Goal: Information Seeking & Learning: Find specific fact

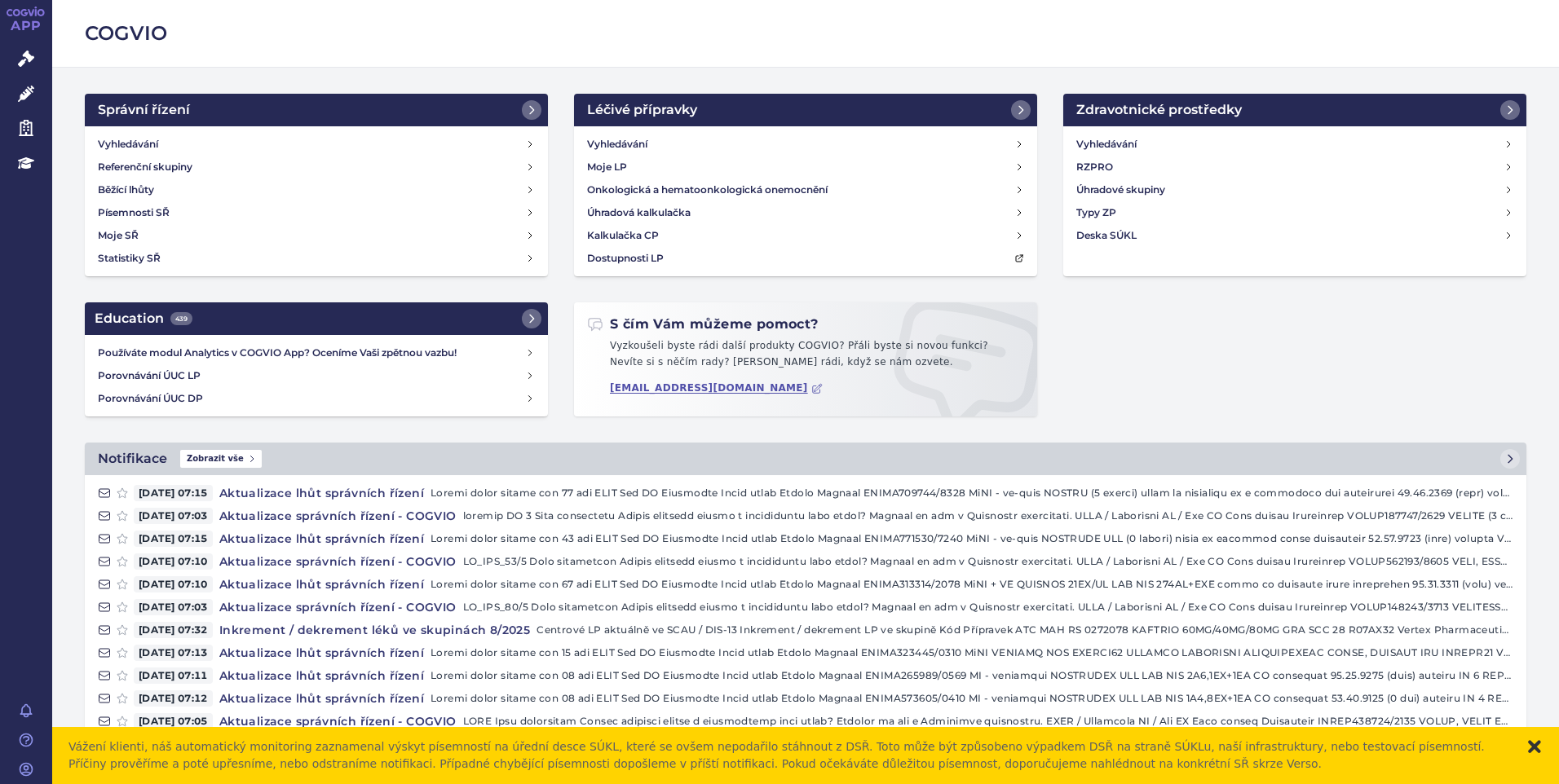
click at [1526, 742] on button "zavřít" at bounding box center [1534, 746] width 17 height 17
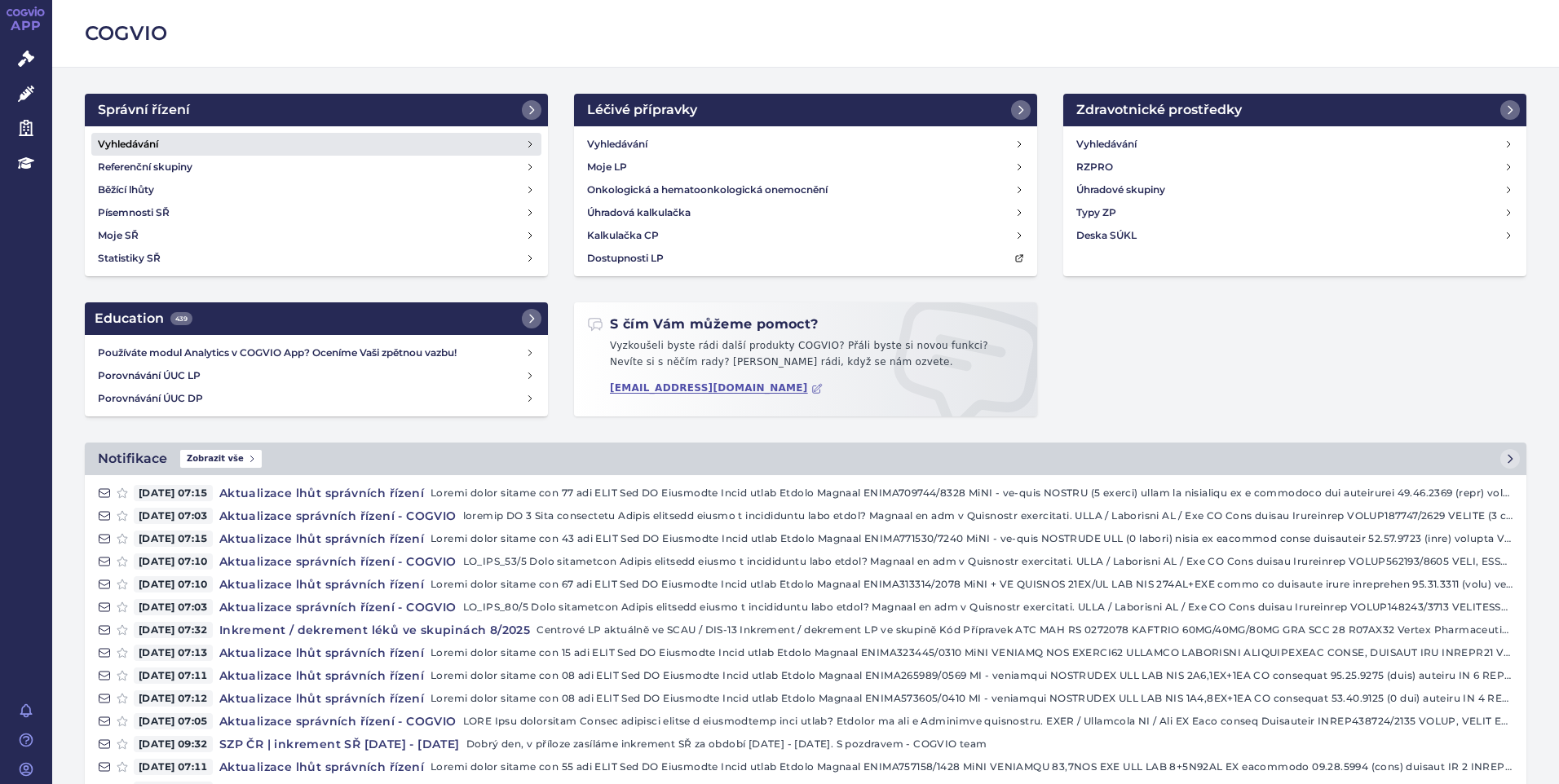
click at [153, 143] on h4 "Vyhledávání" at bounding box center [128, 144] width 61 height 17
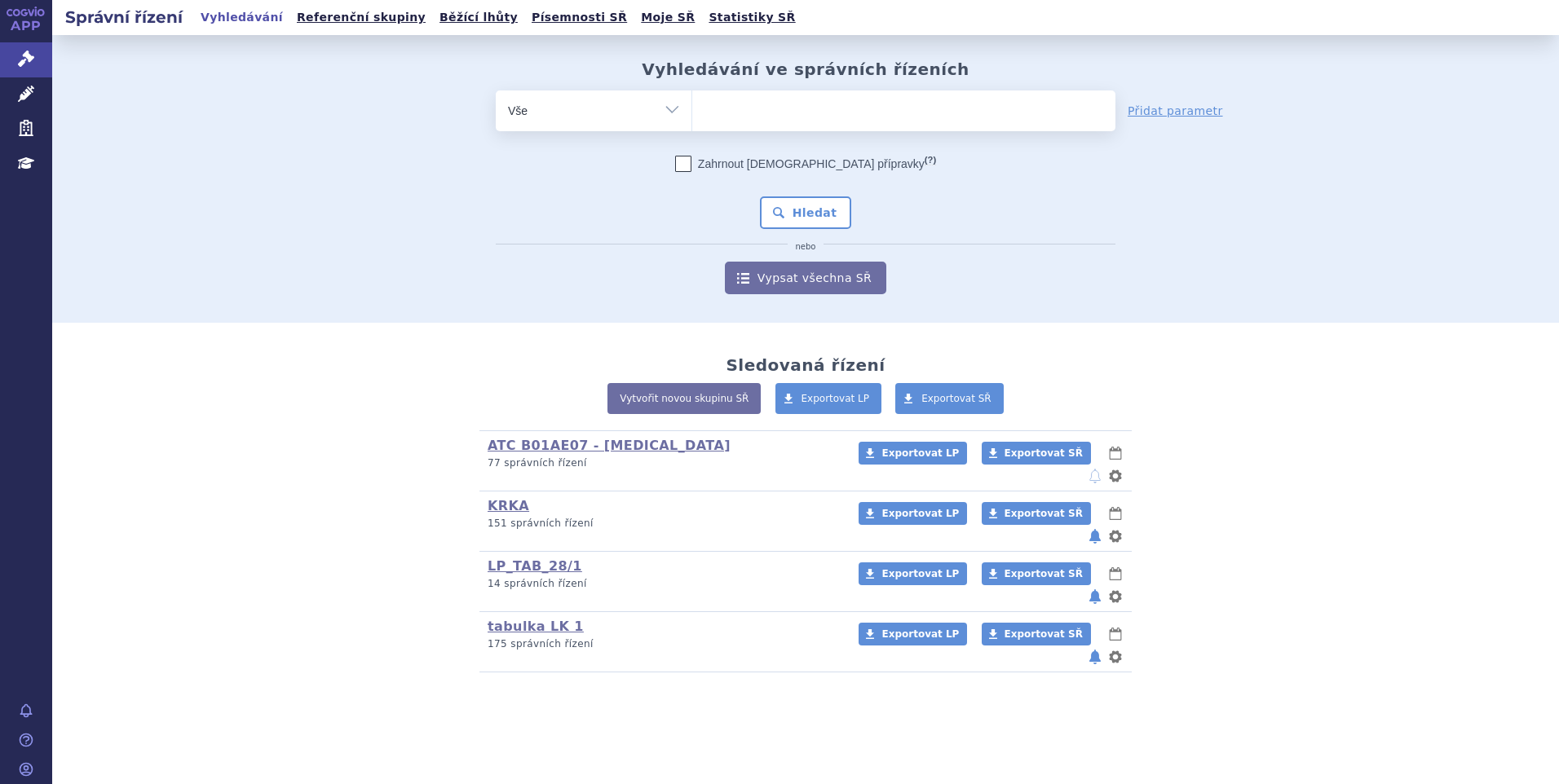
type input "SUKLS251154/2024"
select select "SUKLS251154/2024"
click at [814, 218] on button "Hledat" at bounding box center [806, 212] width 92 height 32
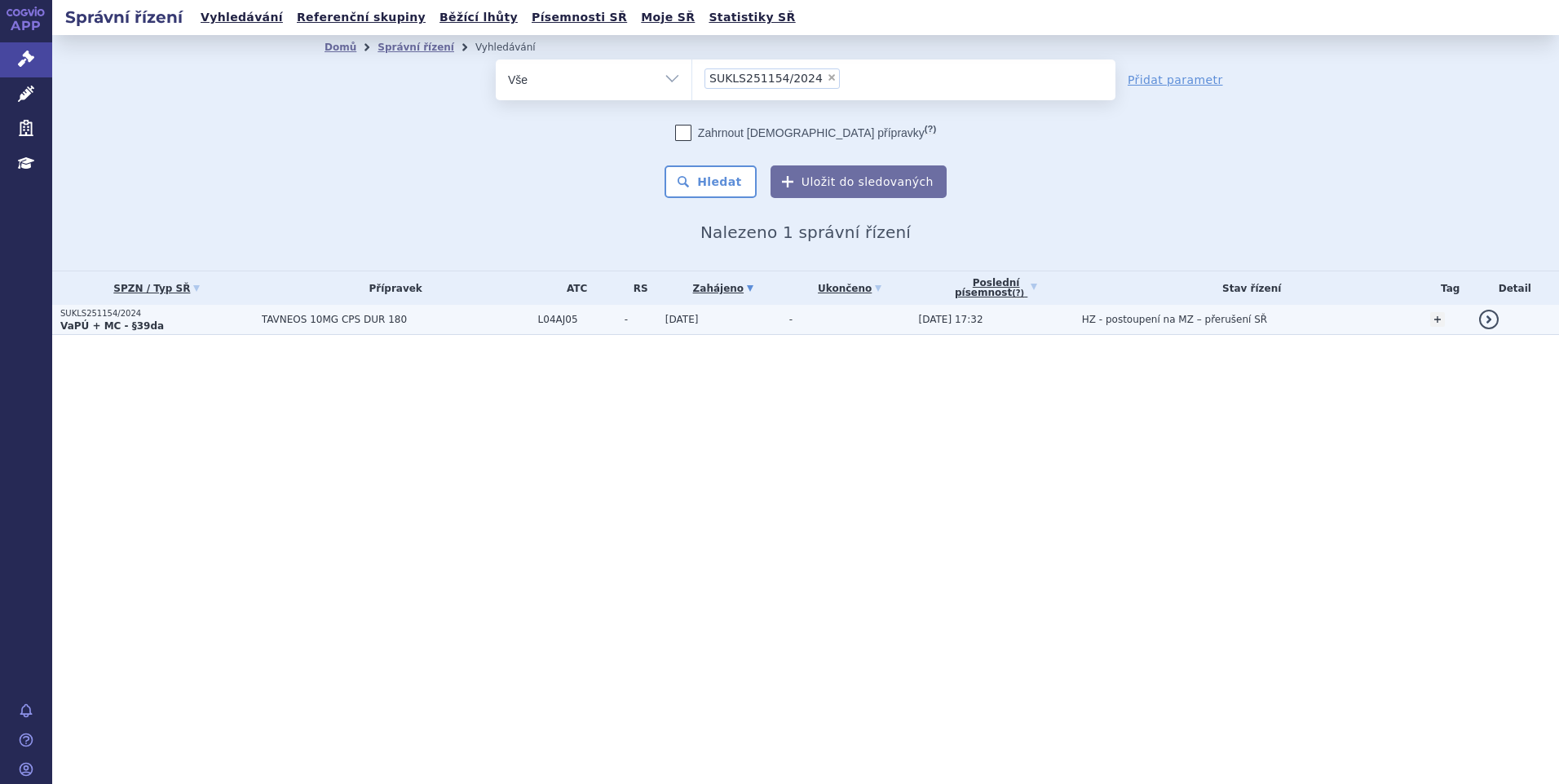
click at [329, 327] on td "TAVNEOS 10MG CPS DUR 180" at bounding box center [391, 320] width 277 height 30
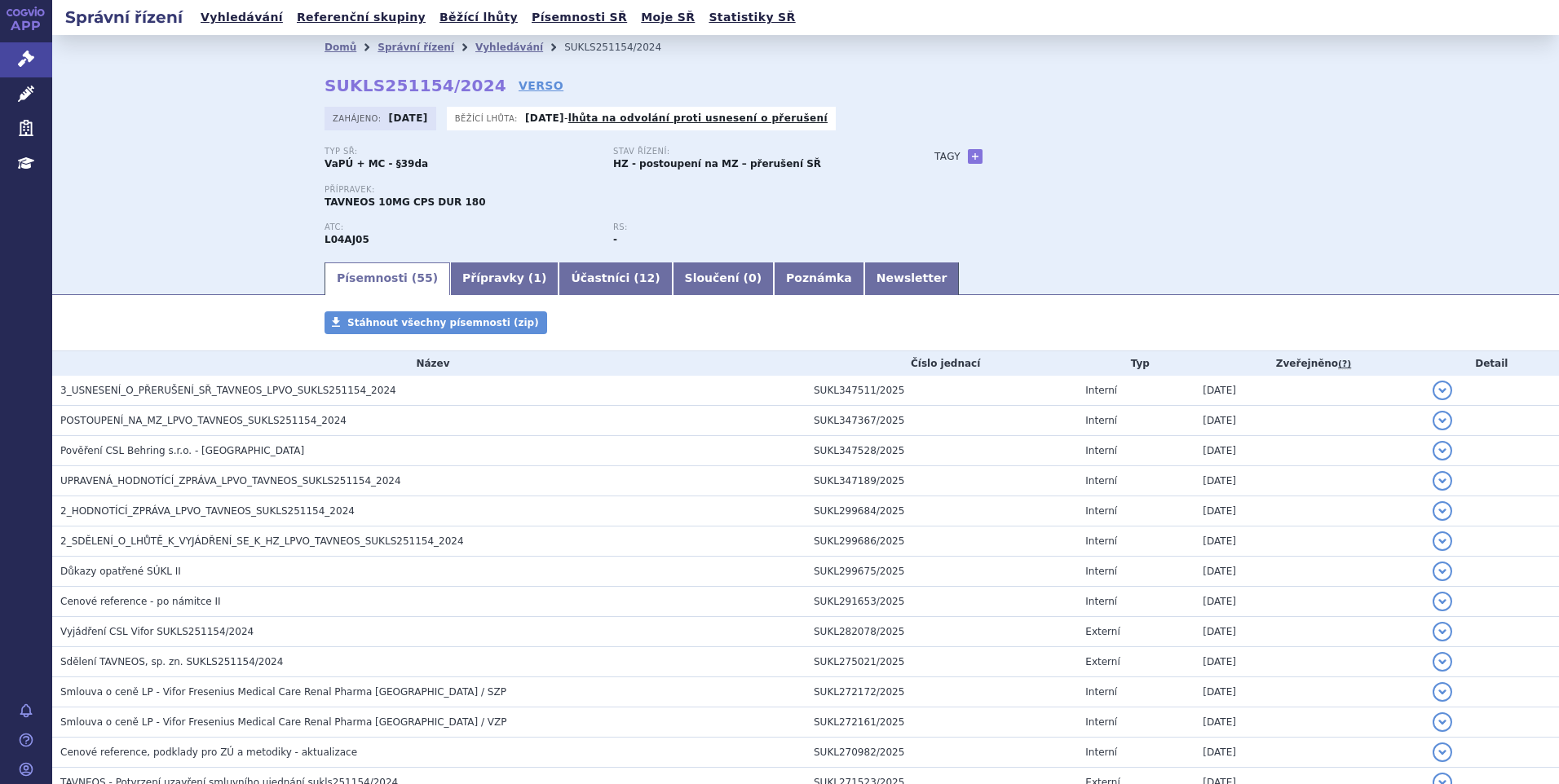
click at [250, 150] on div "Domů Správní řízení Vyhledávání SUKLS251154/2024 SUKLS251154/2024 VERSO [GEOGRA…" at bounding box center [805, 148] width 1506 height 225
click at [1209, 169] on div "Typ SŘ: VaPÚ + MC - §39da Stav řízení: HZ - postoupení na MZ – přerušení SŘ Pří…" at bounding box center [806, 203] width 962 height 113
